Goal: Navigation & Orientation: Find specific page/section

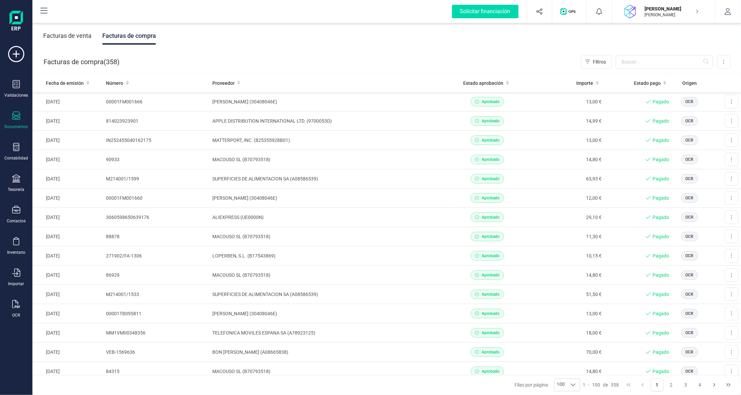
click at [14, 125] on div "Documentos" at bounding box center [16, 126] width 23 height 5
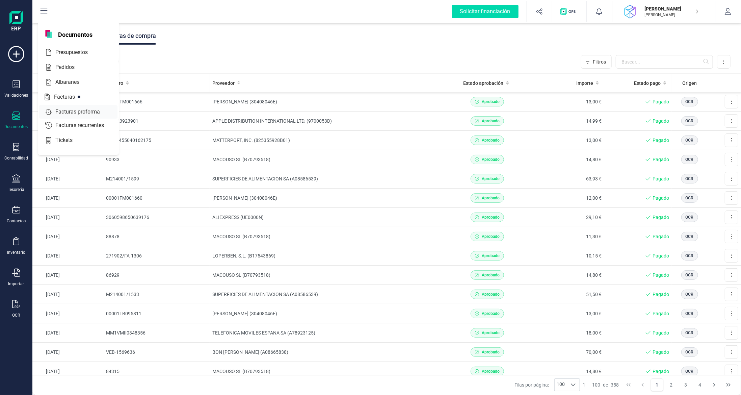
click at [82, 111] on span "Facturas proforma" at bounding box center [82, 112] width 59 height 8
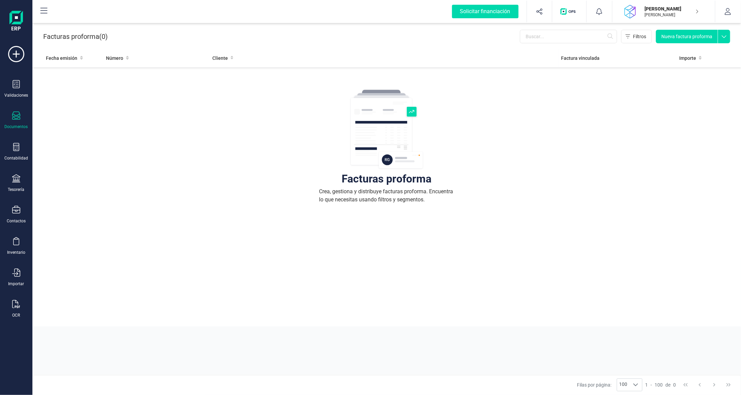
click at [14, 123] on div "Documentos" at bounding box center [16, 120] width 27 height 18
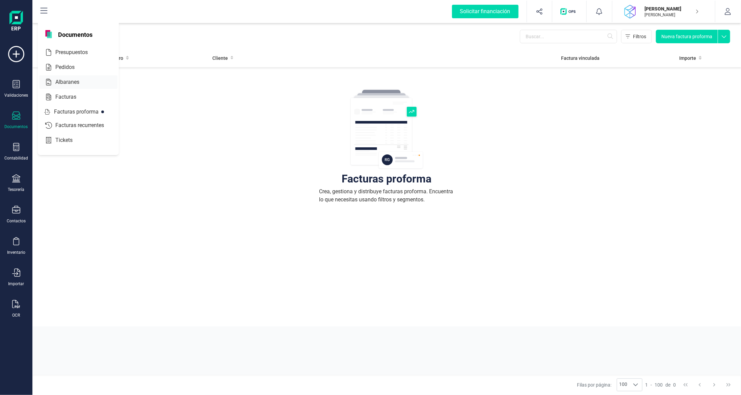
click at [69, 81] on span "Albaranes" at bounding box center [72, 82] width 39 height 8
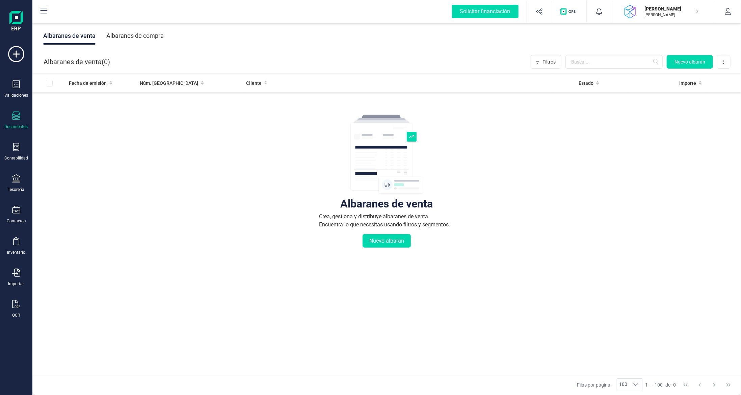
click at [149, 37] on div "Albaranes de compra" at bounding box center [134, 36] width 57 height 18
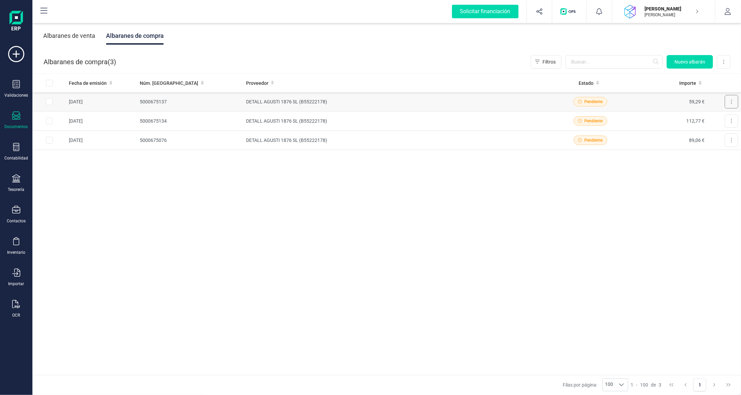
click at [734, 104] on button at bounding box center [732, 102] width 14 height 14
click at [623, 231] on div "Fecha de emisión Núm. [PERSON_NAME] Proveedor Estado Importe [DATE] 5000675137 …" at bounding box center [386, 225] width 709 height 302
click at [197, 99] on td "5000675137" at bounding box center [190, 101] width 106 height 19
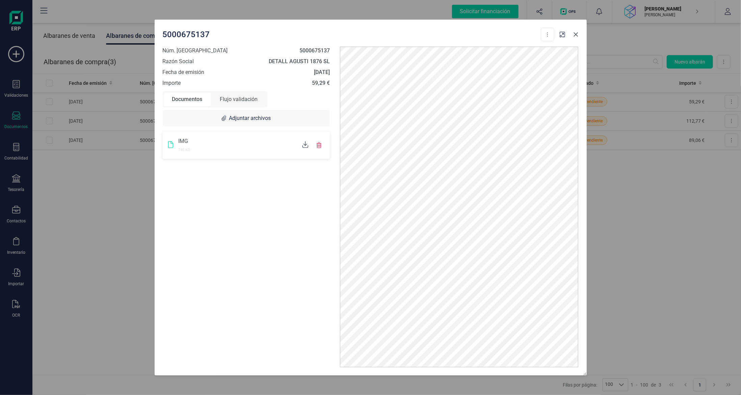
click at [576, 32] on icon "Close" at bounding box center [576, 34] width 5 height 5
